Goal: Navigation & Orientation: Understand site structure

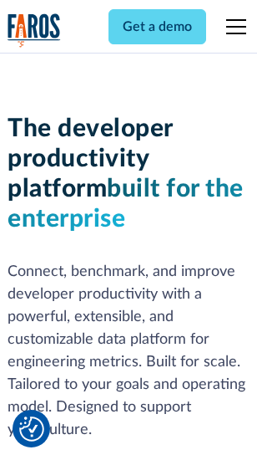
scroll to position [252, 0]
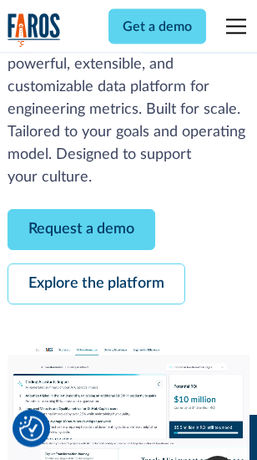
click at [82, 231] on link "Request a demo" at bounding box center [82, 230] width 148 height 41
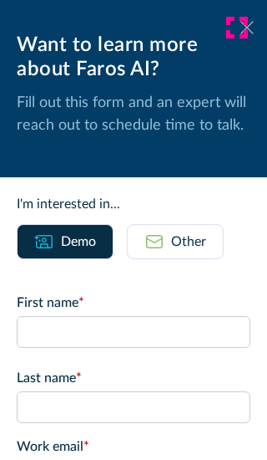
click at [241, 28] on icon at bounding box center [247, 27] width 13 height 13
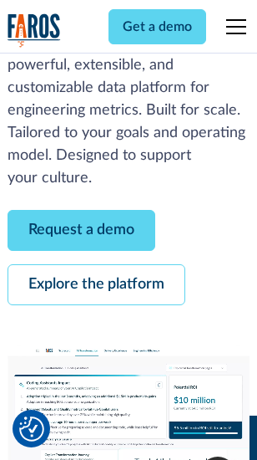
scroll to position [306, 0]
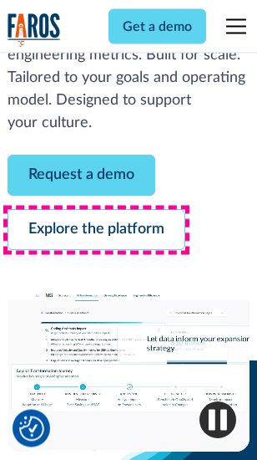
click at [96, 231] on link "Explore the platform" at bounding box center [97, 230] width 178 height 41
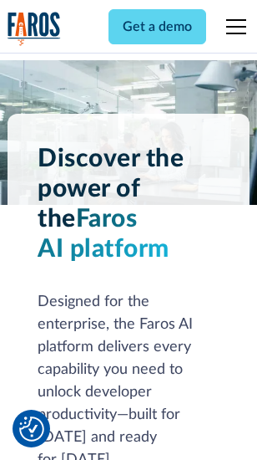
scroll to position [12739, 0]
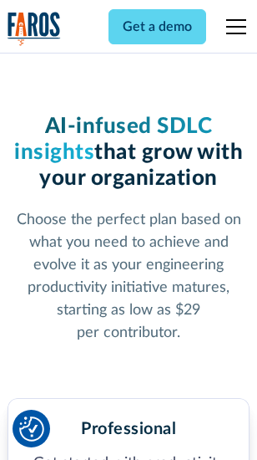
scroll to position [2656, 0]
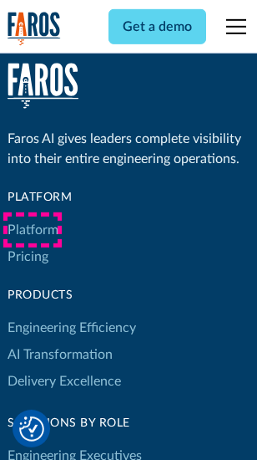
click at [33, 230] on link "Platform" at bounding box center [33, 229] width 51 height 27
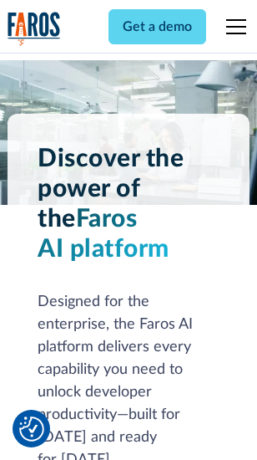
scroll to position [13276, 0]
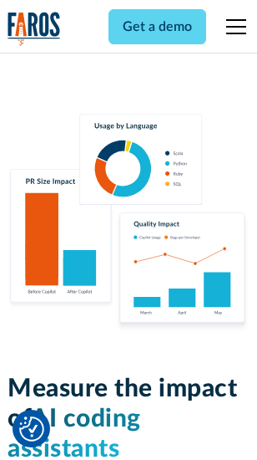
scroll to position [10442, 0]
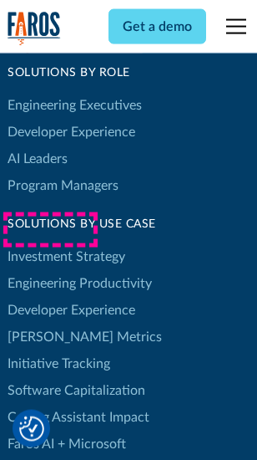
click at [50, 323] on link "[PERSON_NAME] Metrics" at bounding box center [85, 336] width 155 height 27
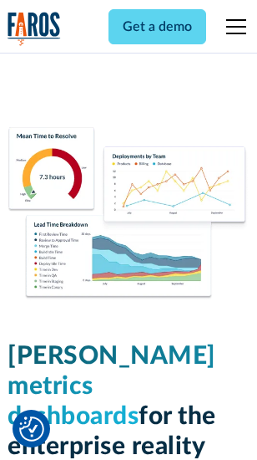
scroll to position [7407, 0]
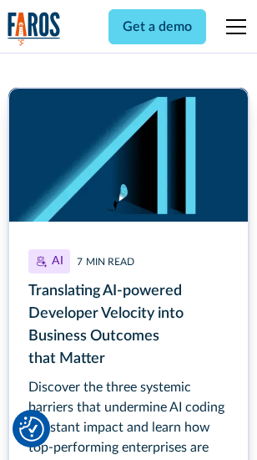
scroll to position [7573, 0]
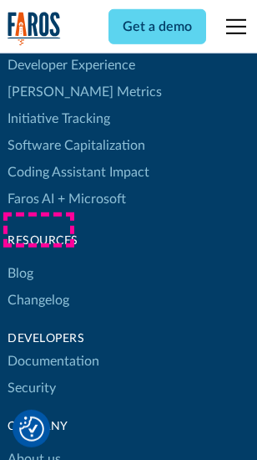
click at [38, 287] on link "Changelog" at bounding box center [39, 300] width 62 height 27
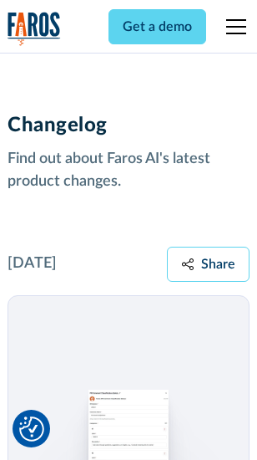
scroll to position [20503, 0]
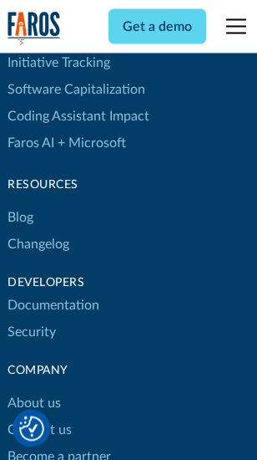
click at [33, 390] on link "About us" at bounding box center [34, 403] width 53 height 27
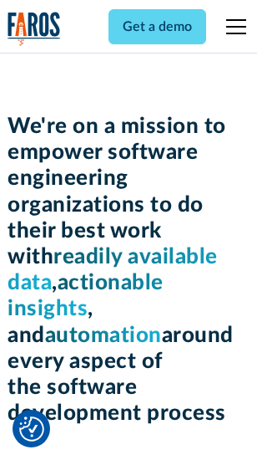
scroll to position [5787, 0]
